Goal: Transaction & Acquisition: Download file/media

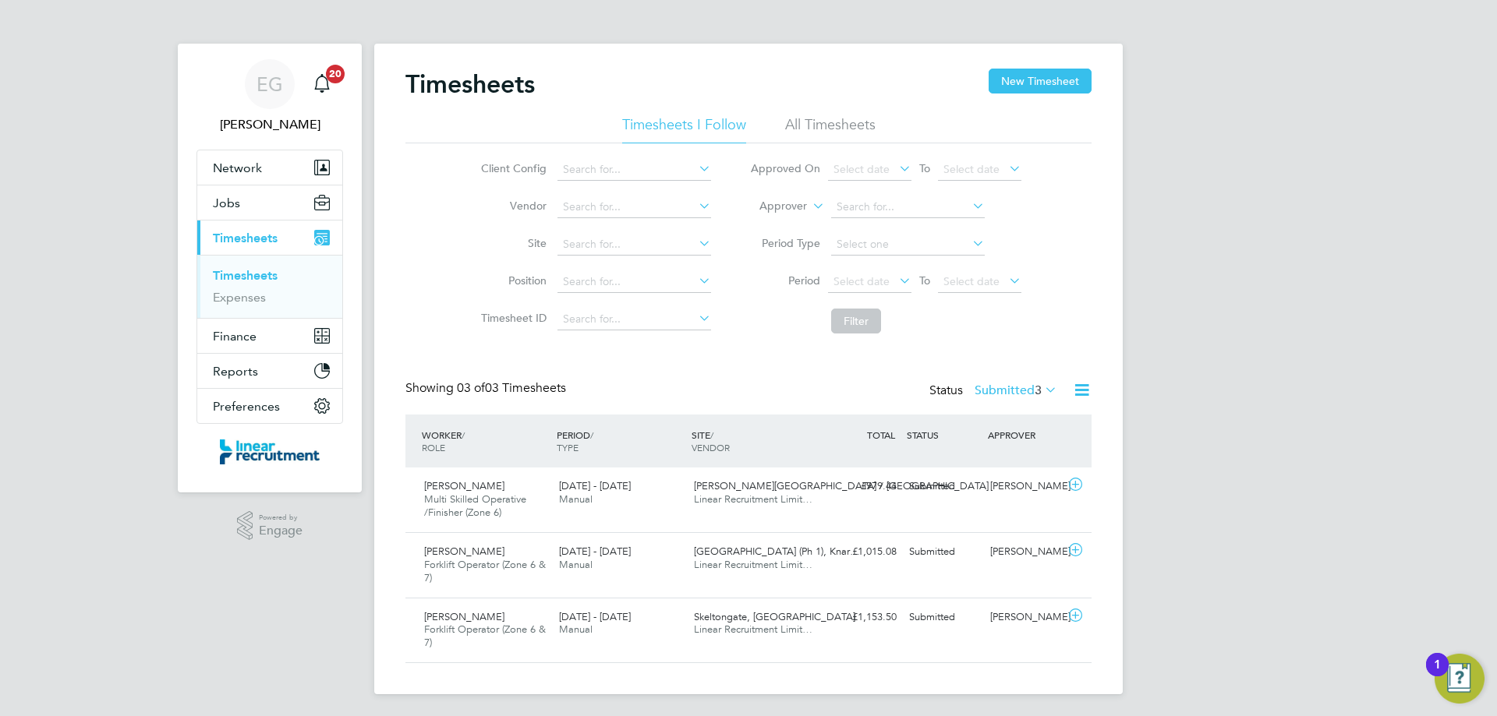
click at [1041, 390] on icon at bounding box center [1041, 390] width 0 height 22
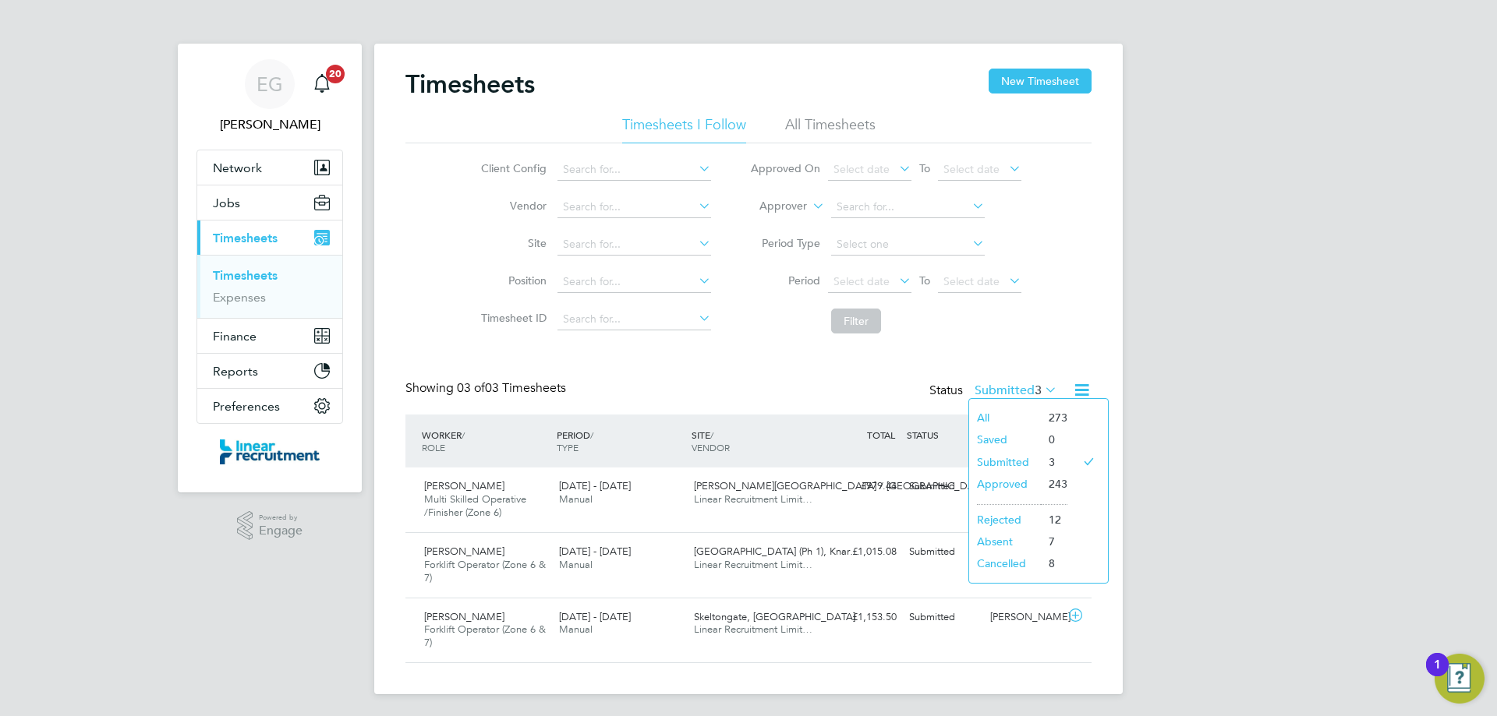
click at [1020, 462] on li "Submitted" at bounding box center [1005, 462] width 72 height 22
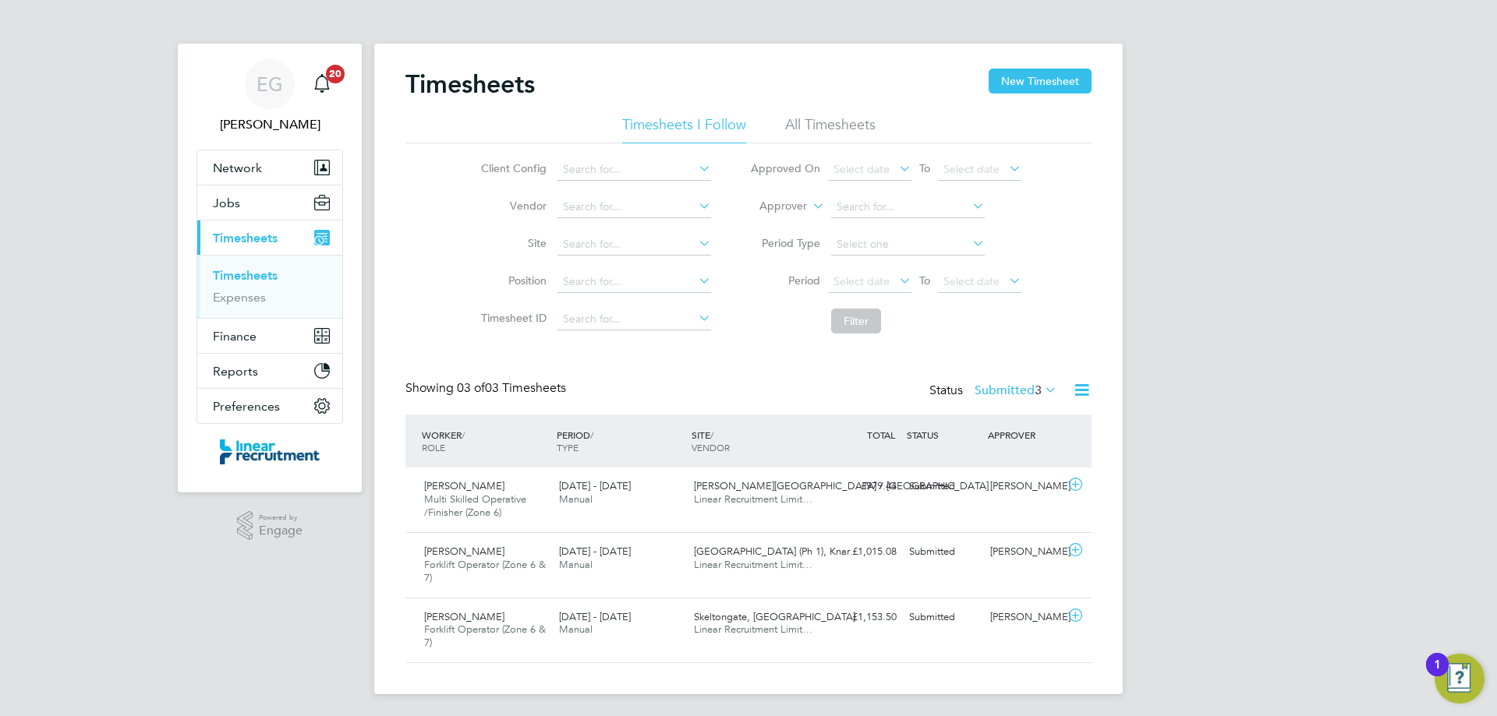
scroll to position [52, 136]
click at [1041, 394] on icon at bounding box center [1041, 390] width 0 height 22
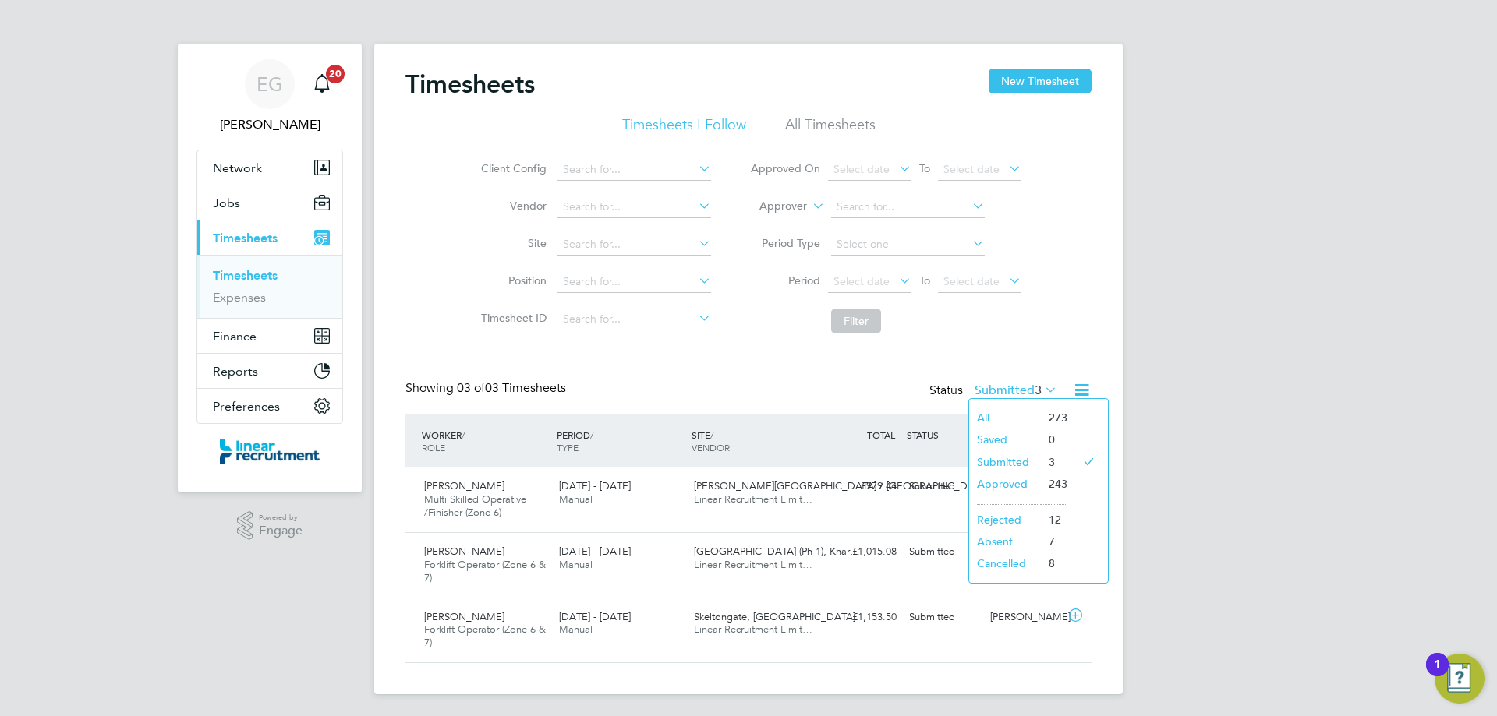
click at [1038, 485] on li "Approved" at bounding box center [1005, 484] width 72 height 22
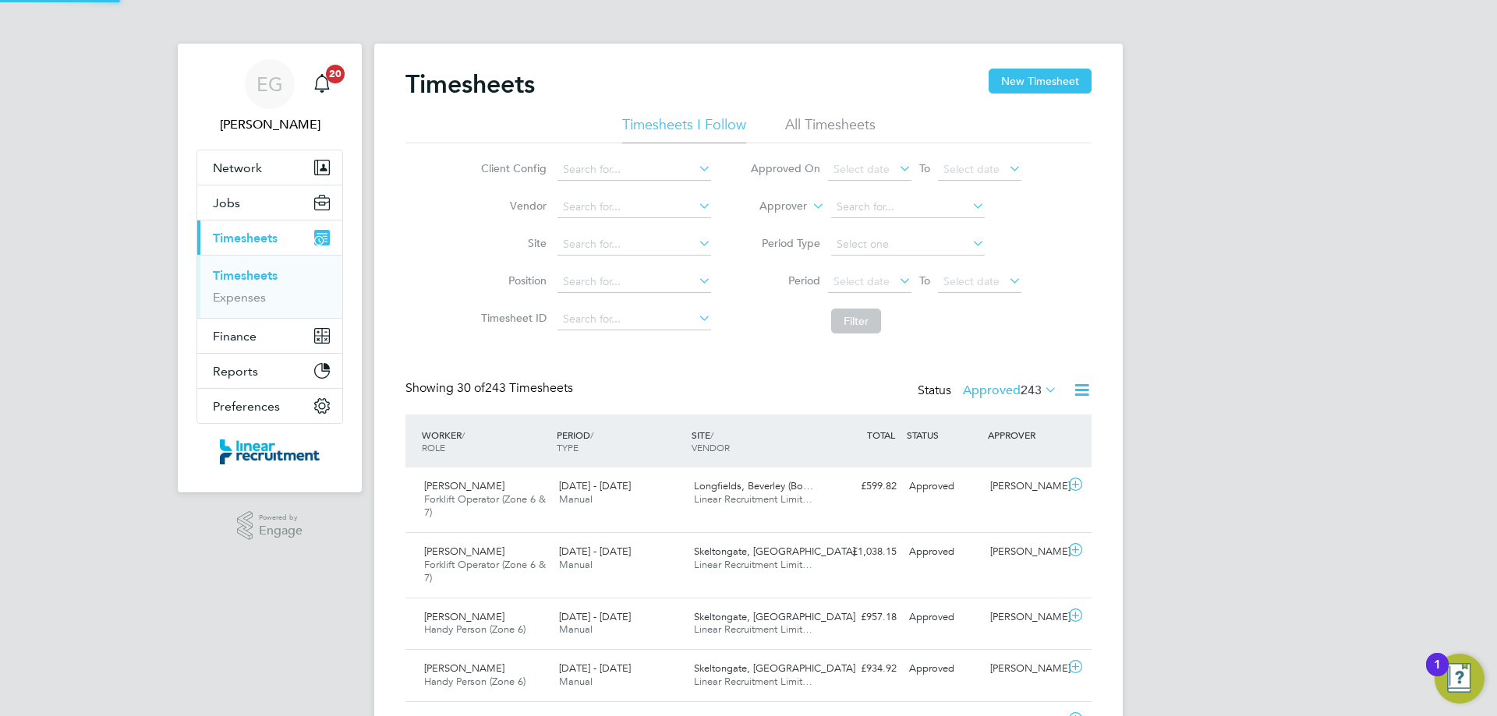
scroll to position [8, 8]
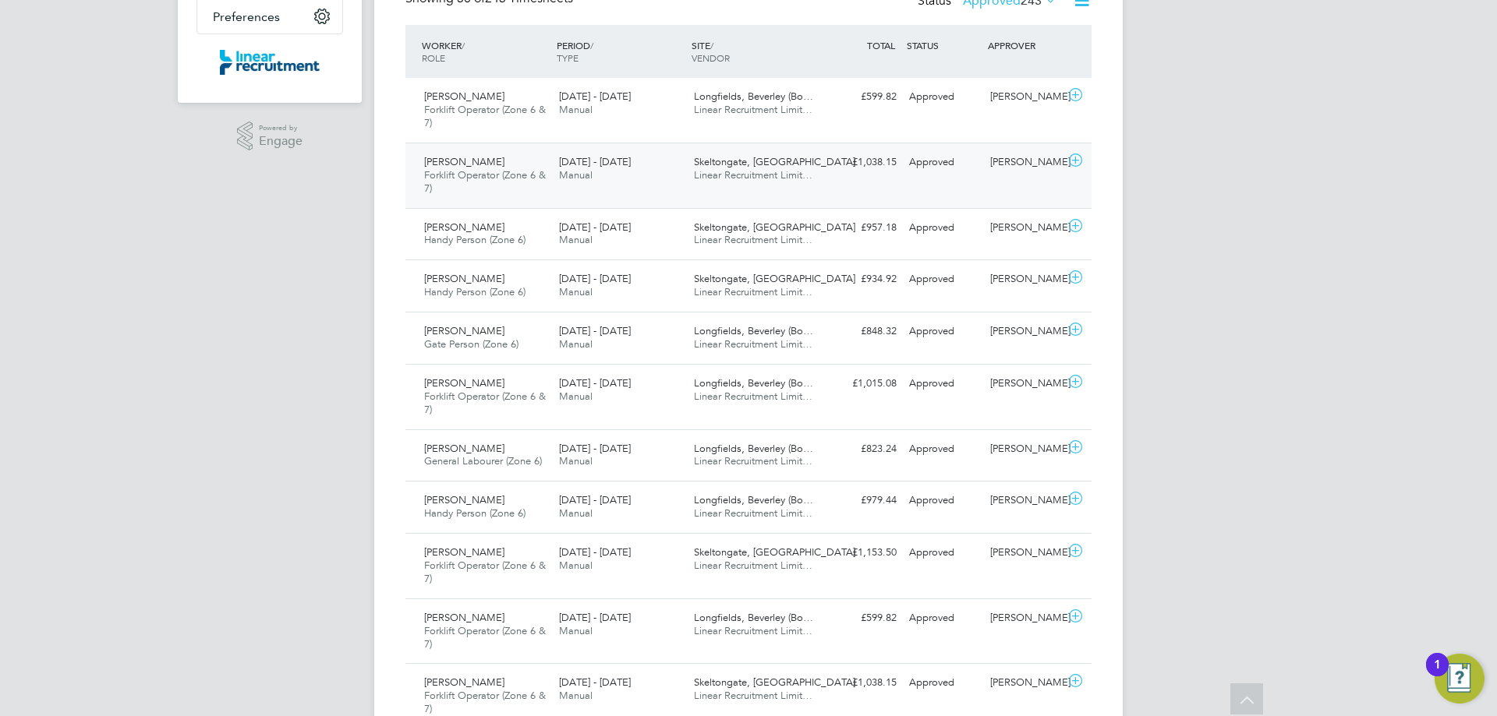
click at [1073, 160] on icon at bounding box center [1075, 160] width 19 height 12
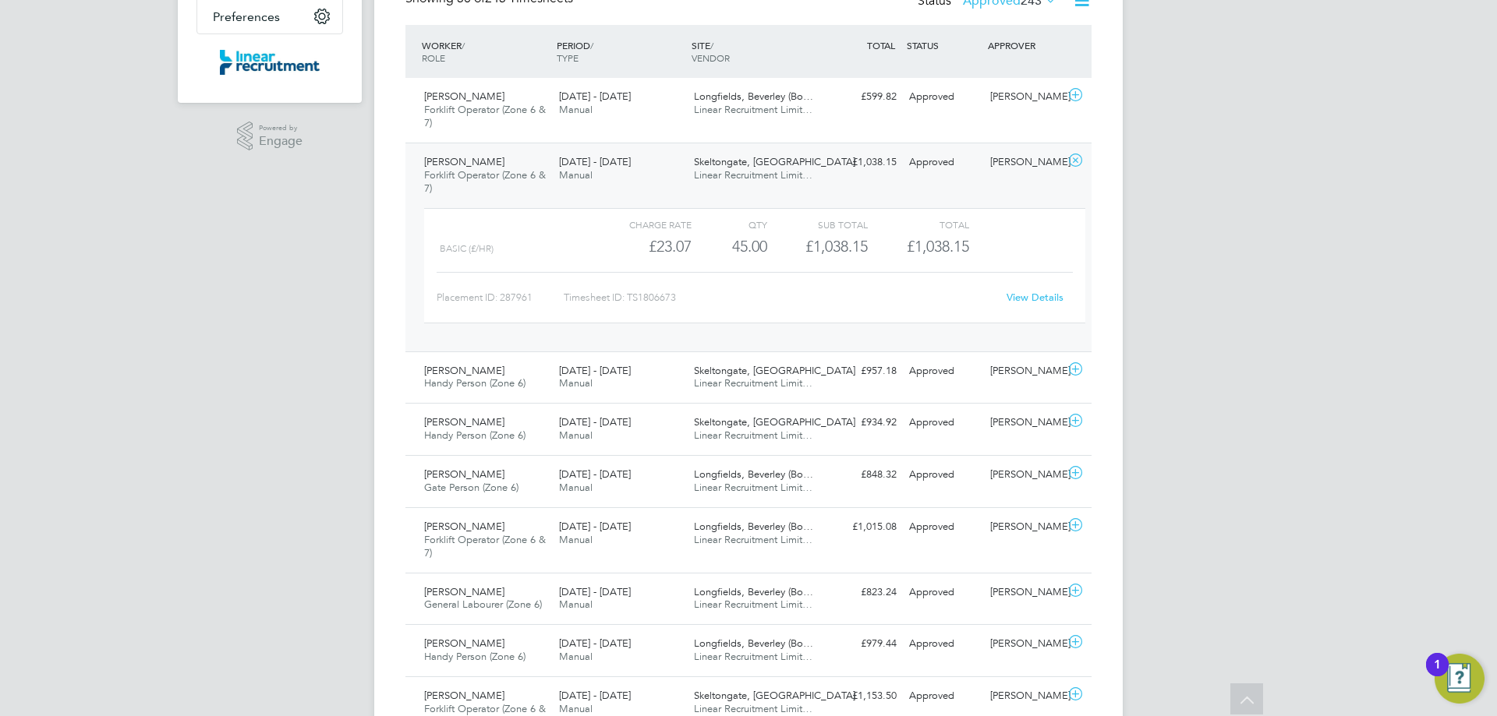
click at [1045, 297] on link "View Details" at bounding box center [1034, 297] width 57 height 13
click at [1074, 159] on icon at bounding box center [1075, 160] width 19 height 12
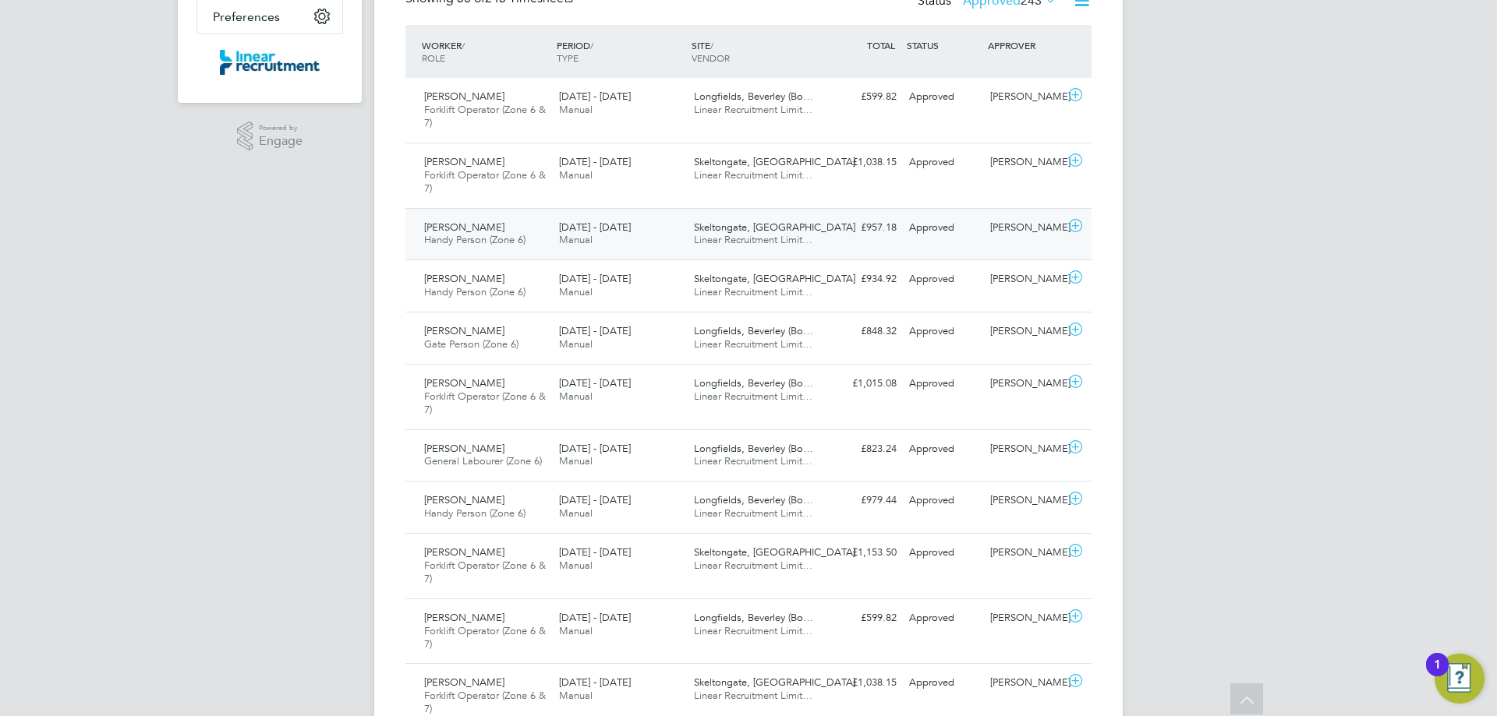
click at [1079, 229] on icon at bounding box center [1075, 226] width 19 height 12
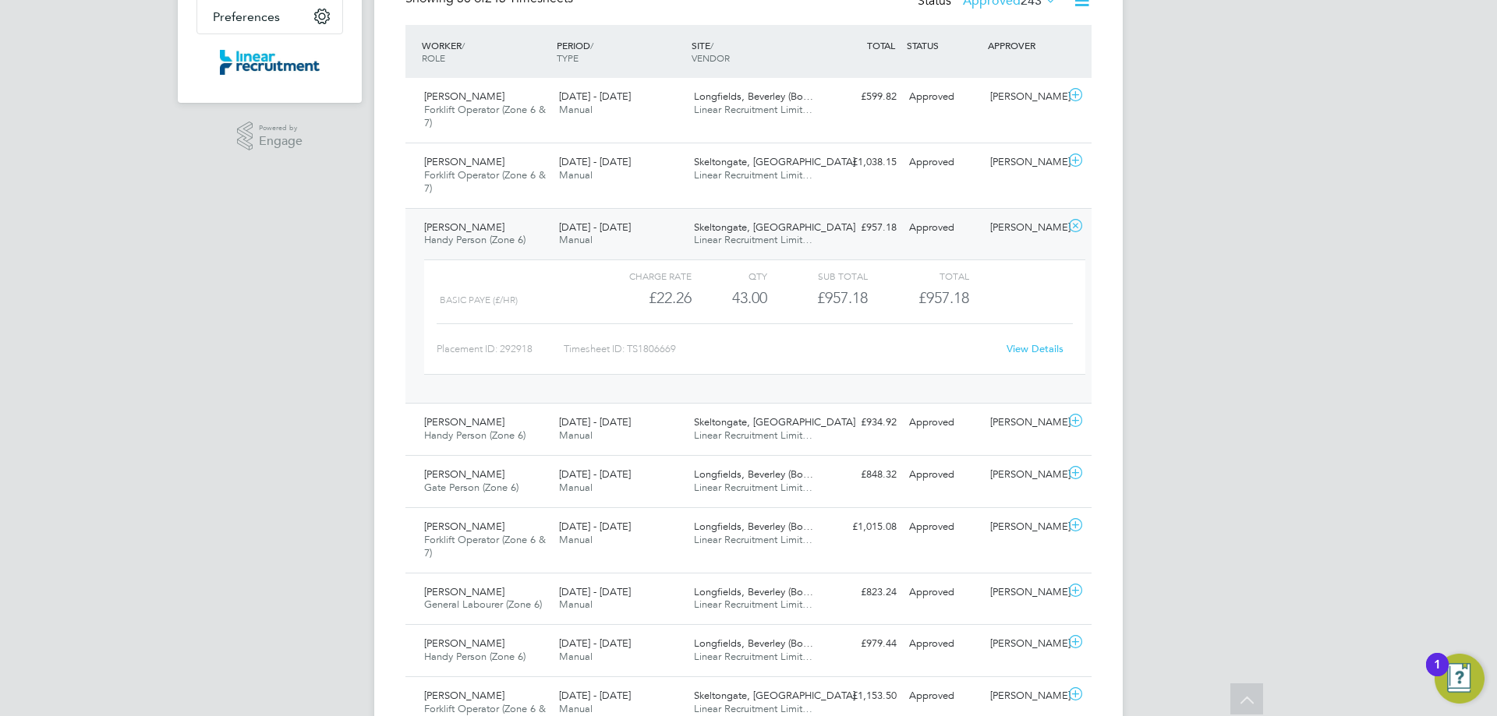
click at [1032, 346] on link "View Details" at bounding box center [1034, 348] width 57 height 13
click at [1067, 225] on icon at bounding box center [1075, 226] width 19 height 12
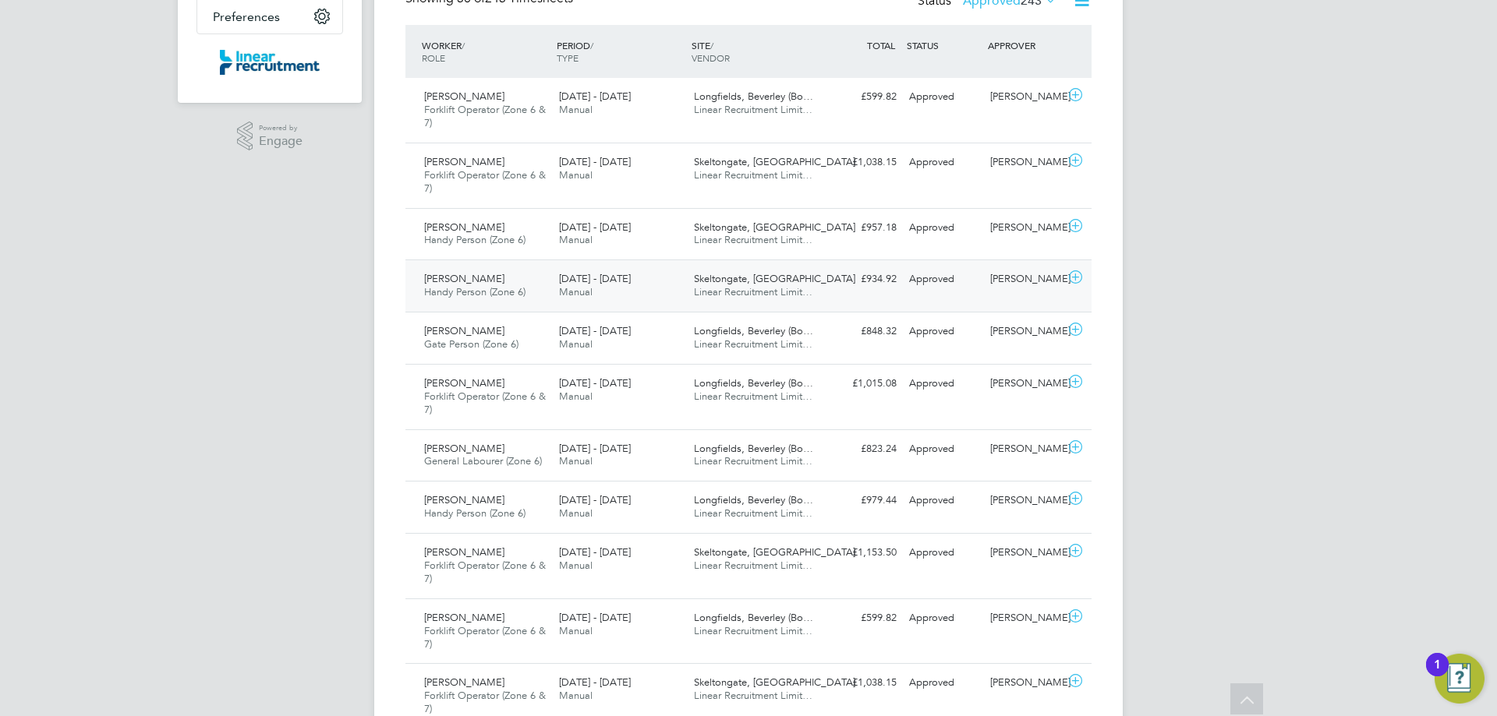
click at [1073, 278] on icon at bounding box center [1075, 277] width 19 height 12
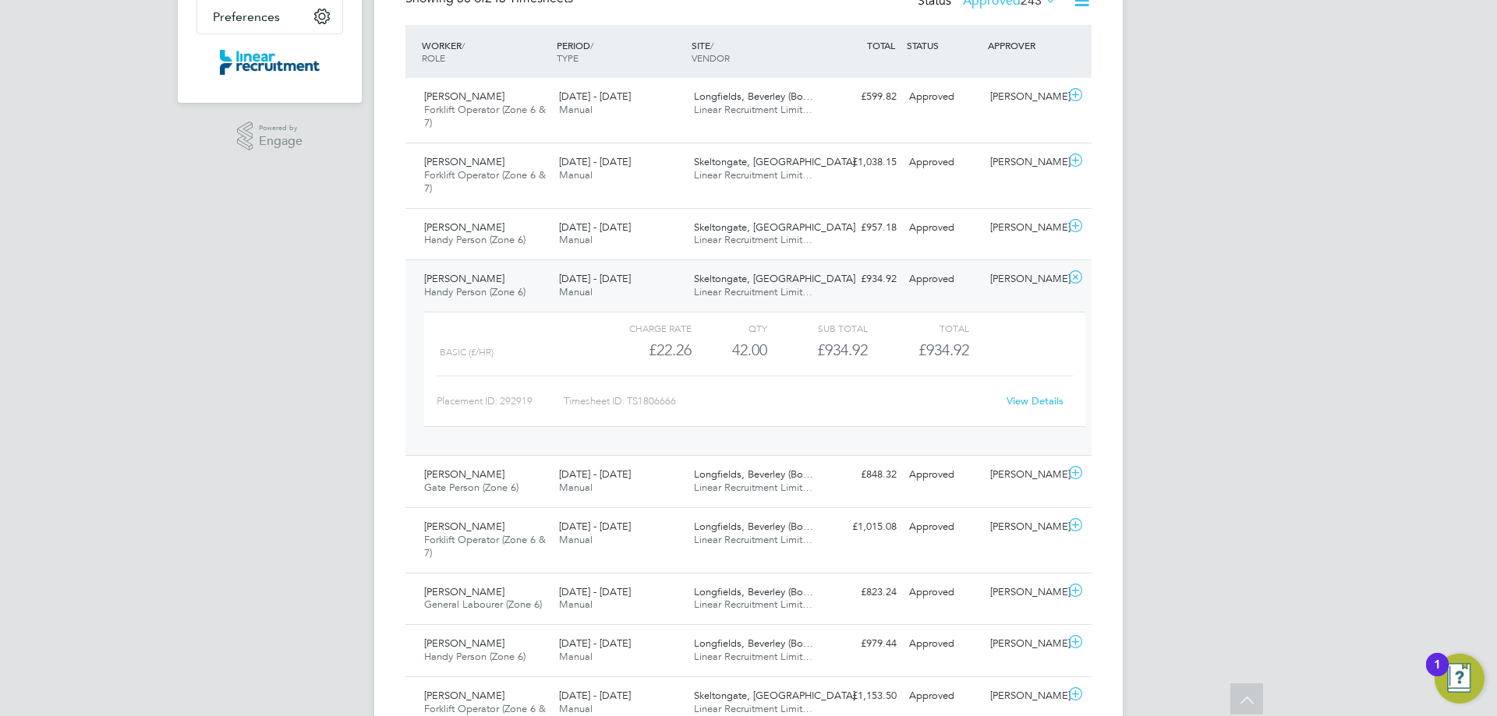
click at [1027, 404] on link "View Details" at bounding box center [1034, 400] width 57 height 13
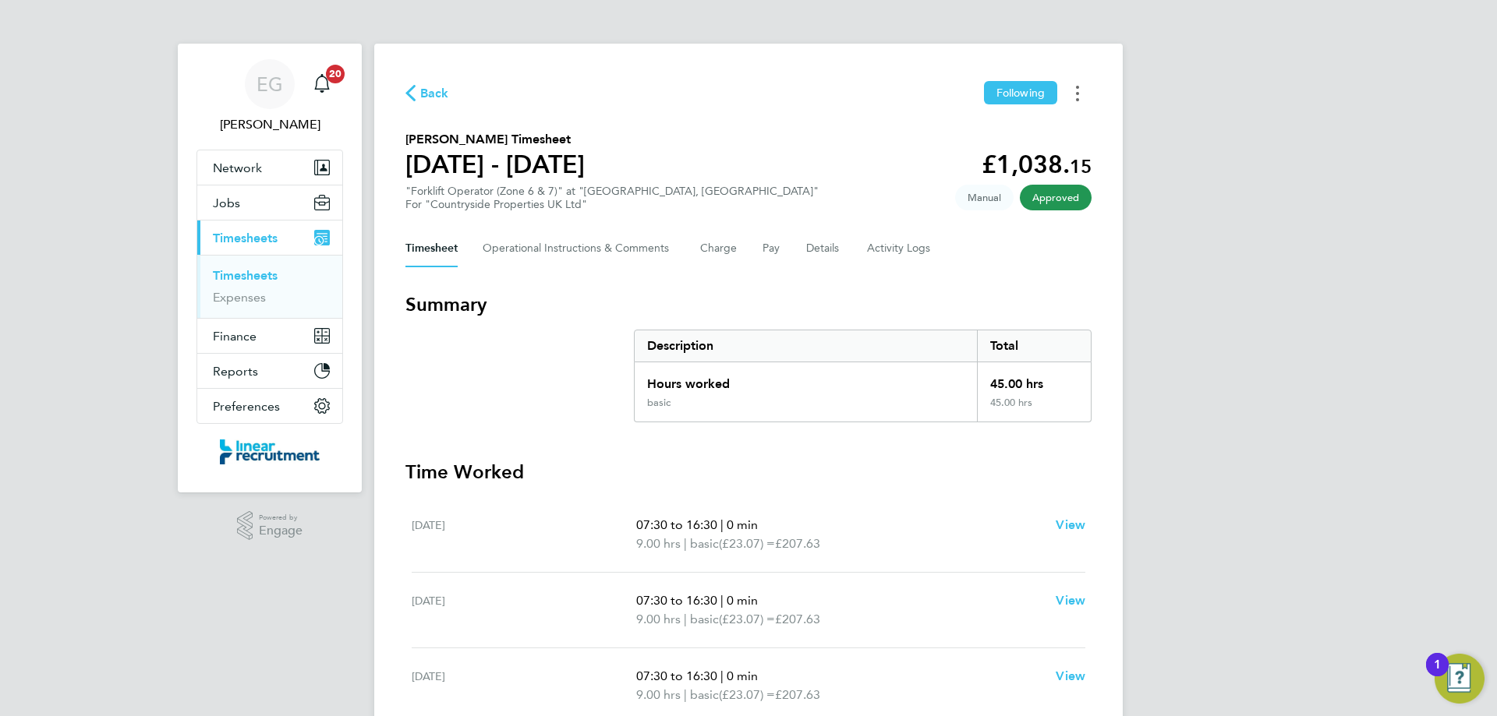
click at [1075, 97] on button "Timesheets Menu" at bounding box center [1077, 93] width 28 height 24
click at [1003, 120] on link "Download timesheet" at bounding box center [997, 127] width 187 height 31
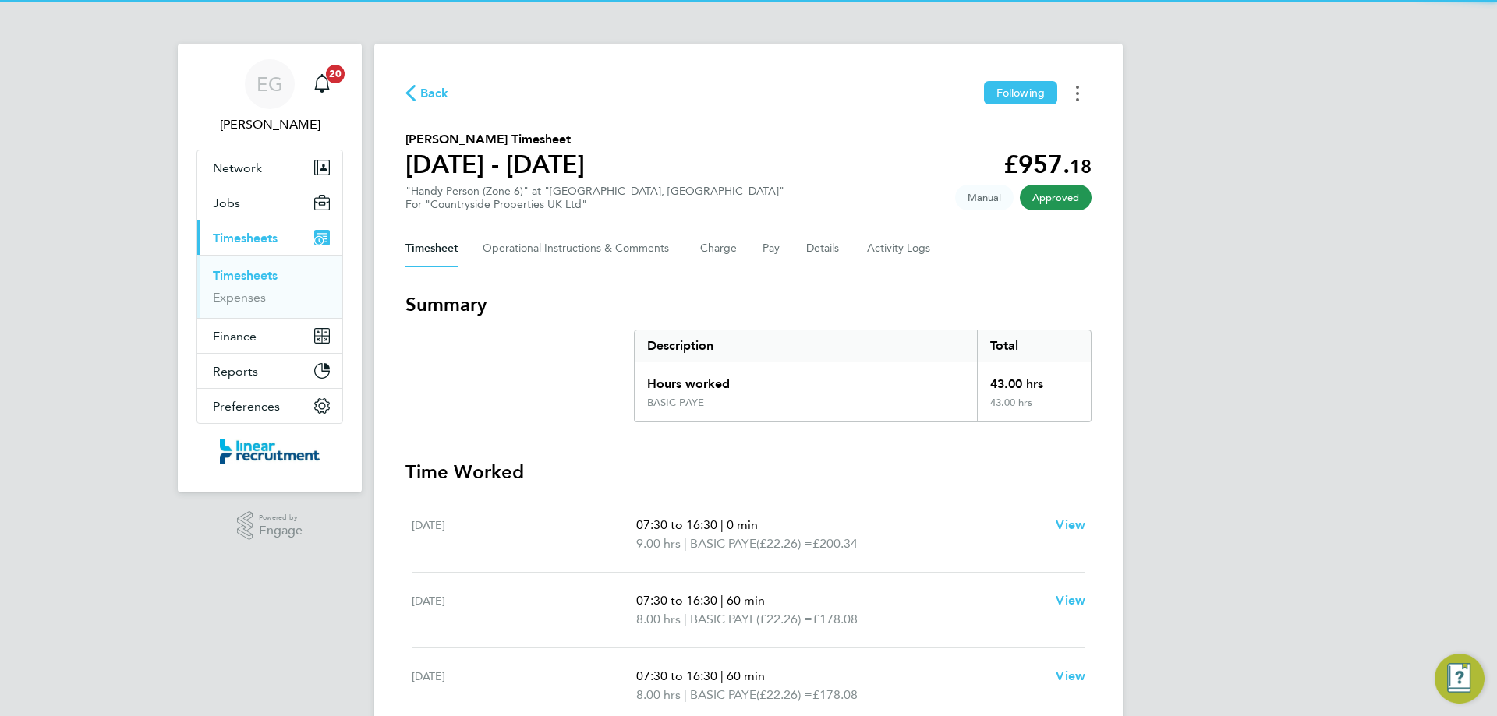
click at [1076, 88] on icon "Timesheets Menu" at bounding box center [1077, 94] width 3 height 16
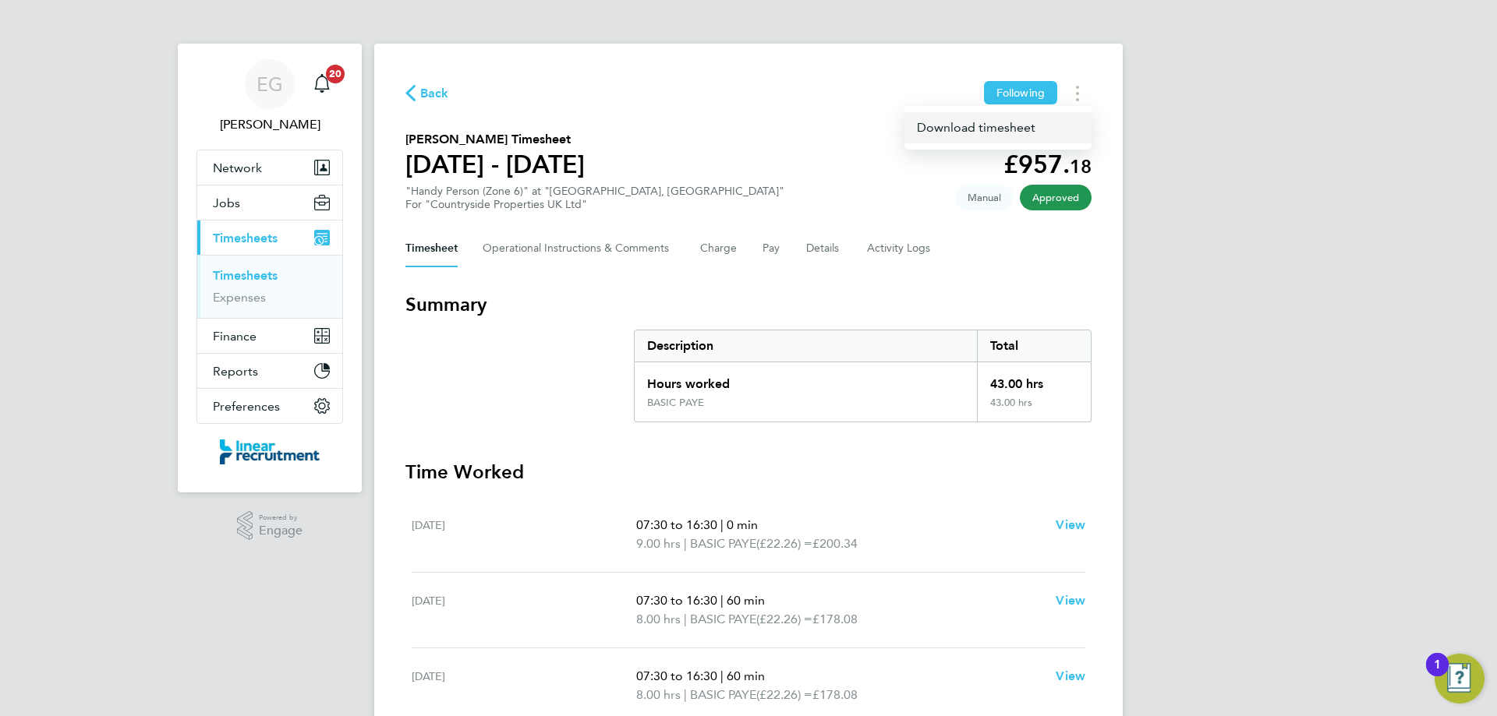
click at [1002, 131] on link "Download timesheet" at bounding box center [997, 127] width 187 height 31
click at [1078, 90] on icon "Timesheets Menu" at bounding box center [1077, 94] width 3 height 16
click at [995, 126] on link "Download timesheet" at bounding box center [997, 127] width 187 height 31
